Goal: Task Accomplishment & Management: Manage account settings

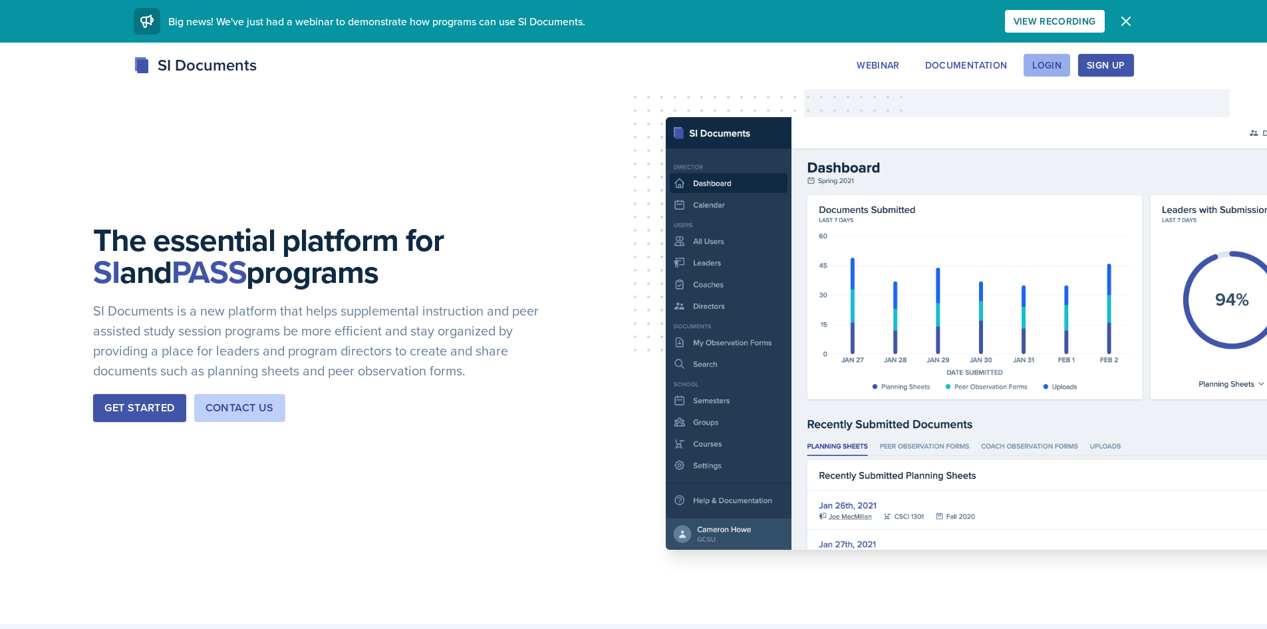
click at [1038, 56] on button "Login" at bounding box center [1047, 65] width 47 height 23
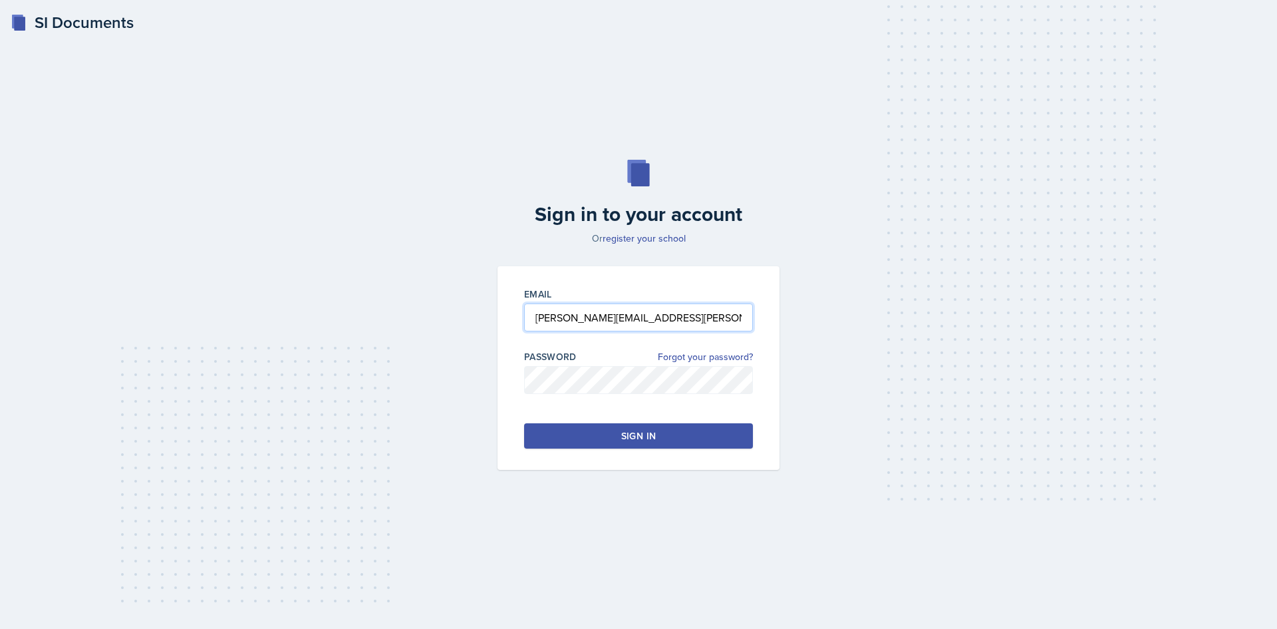
click at [564, 318] on input "[PERSON_NAME][EMAIL_ADDRESS][PERSON_NAME][DOMAIN_NAME]" at bounding box center [638, 317] width 229 height 28
drag, startPoint x: 597, startPoint y: 314, endPoint x: 526, endPoint y: 310, distance: 72.0
click at [526, 310] on input "[PERSON_NAME][EMAIL_ADDRESS][PERSON_NAME][DOMAIN_NAME]" at bounding box center [638, 317] width 229 height 28
type input "[PERSON_NAME][EMAIL_ADDRESS][PERSON_NAME][DOMAIN_NAME]"
click at [554, 441] on button "Sign in" at bounding box center [638, 435] width 229 height 25
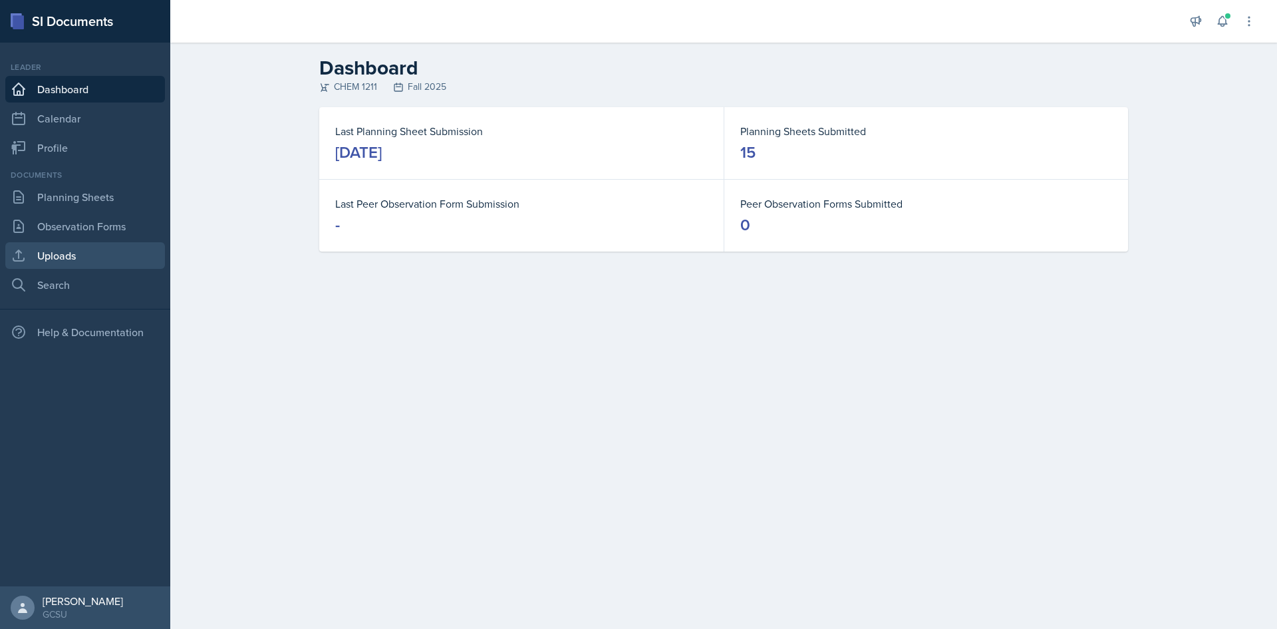
click at [65, 247] on link "Uploads" at bounding box center [85, 255] width 160 height 27
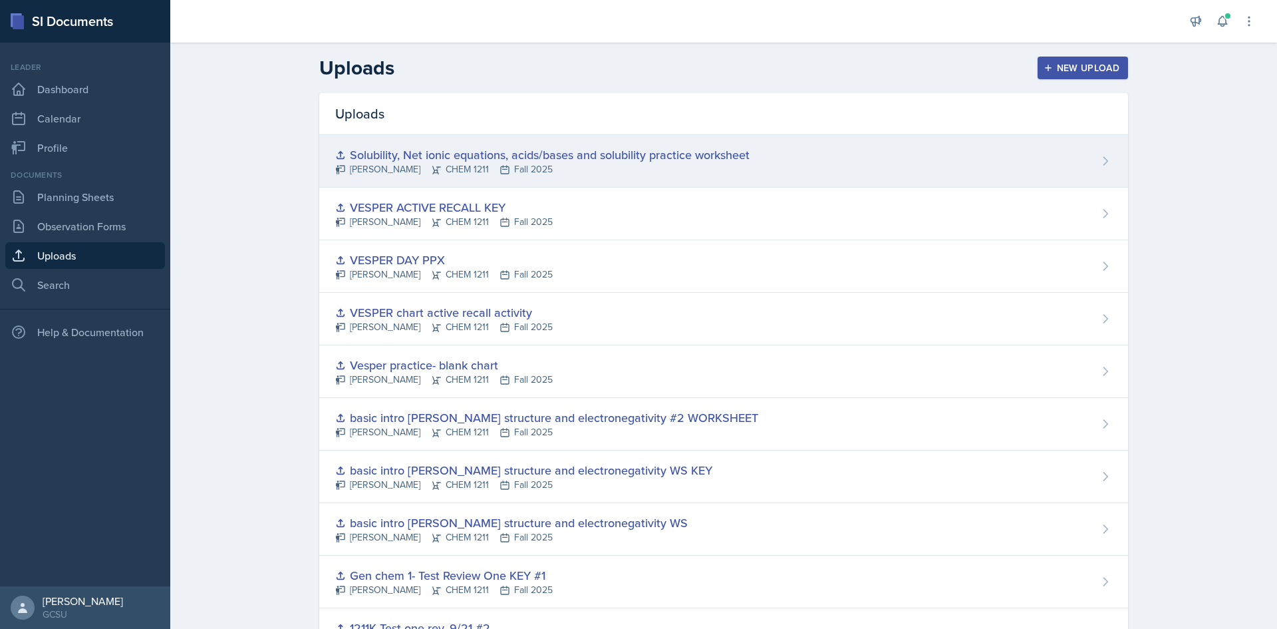
click at [356, 170] on div "[PERSON_NAME] CHEM 1211 Fall 2025" at bounding box center [542, 169] width 415 height 14
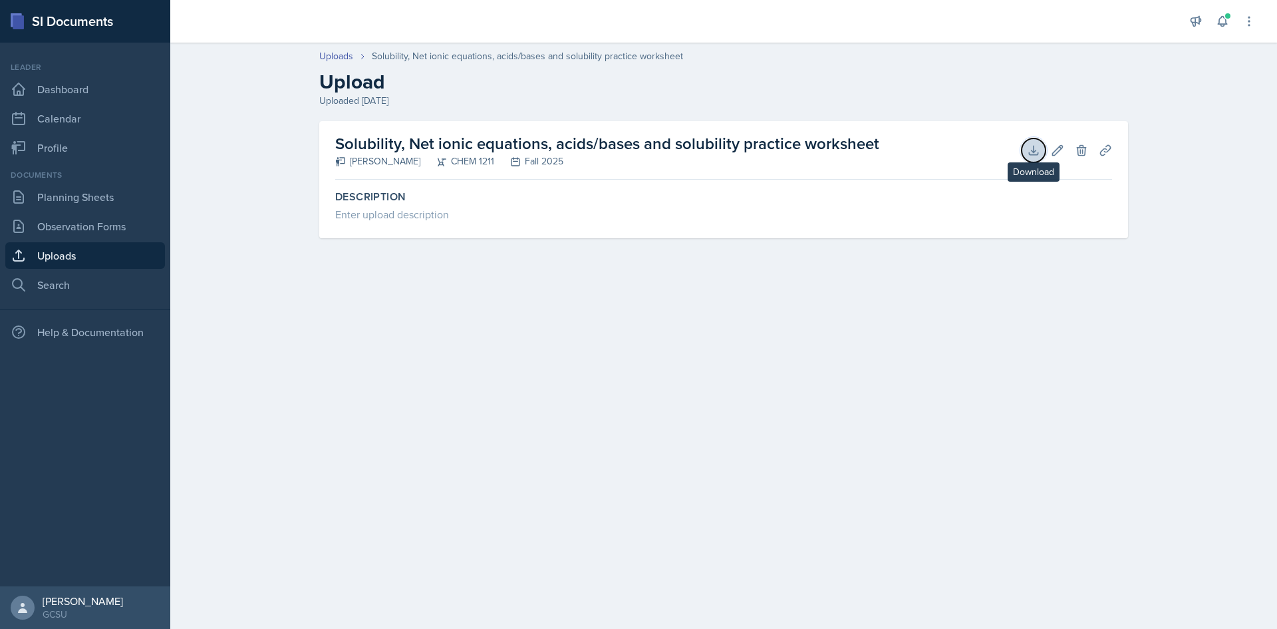
click at [1033, 148] on icon at bounding box center [1033, 150] width 13 height 13
